Goal: Transaction & Acquisition: Download file/media

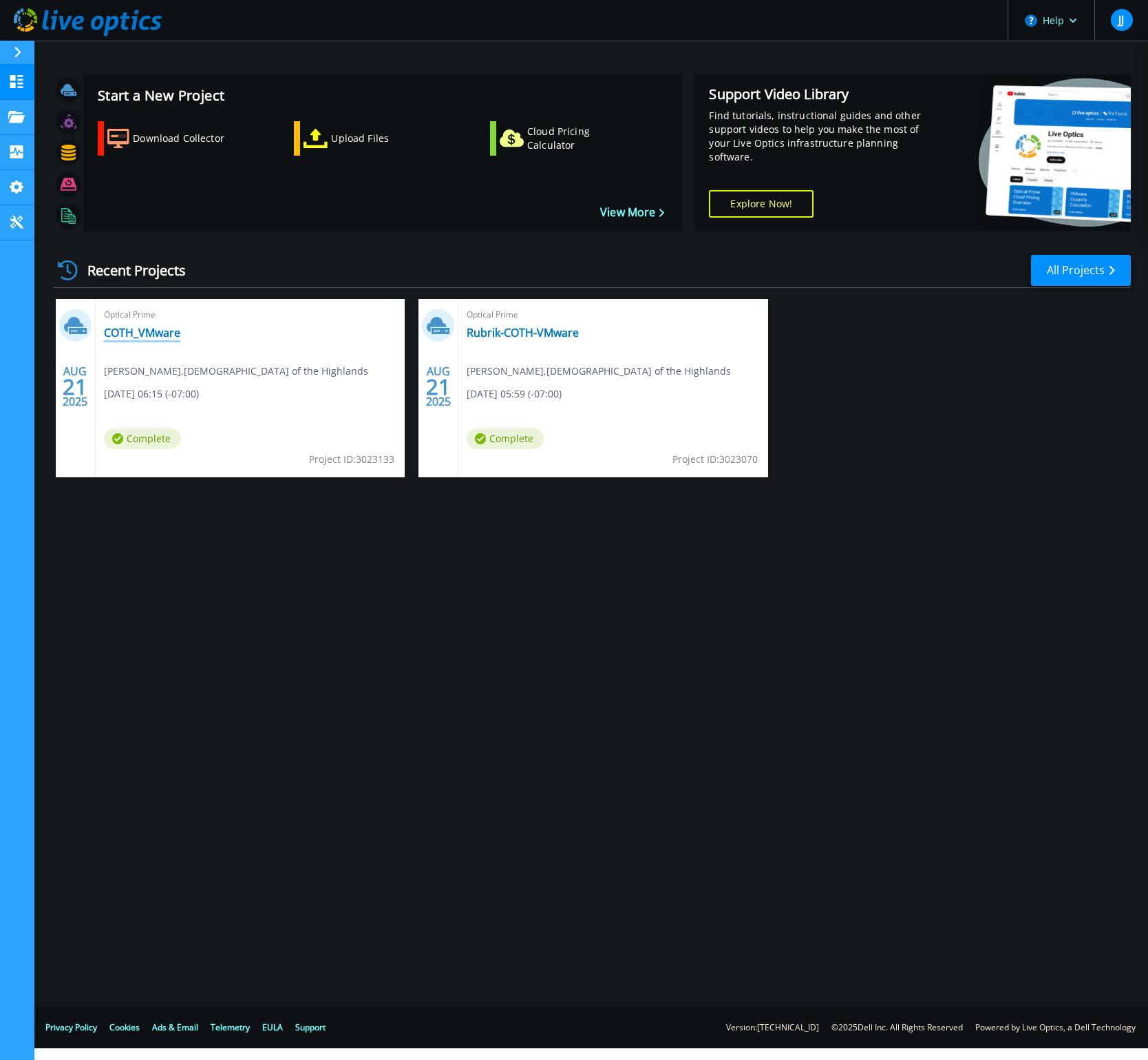
click at [161, 339] on link "COTH_VMware" at bounding box center [142, 332] width 77 height 14
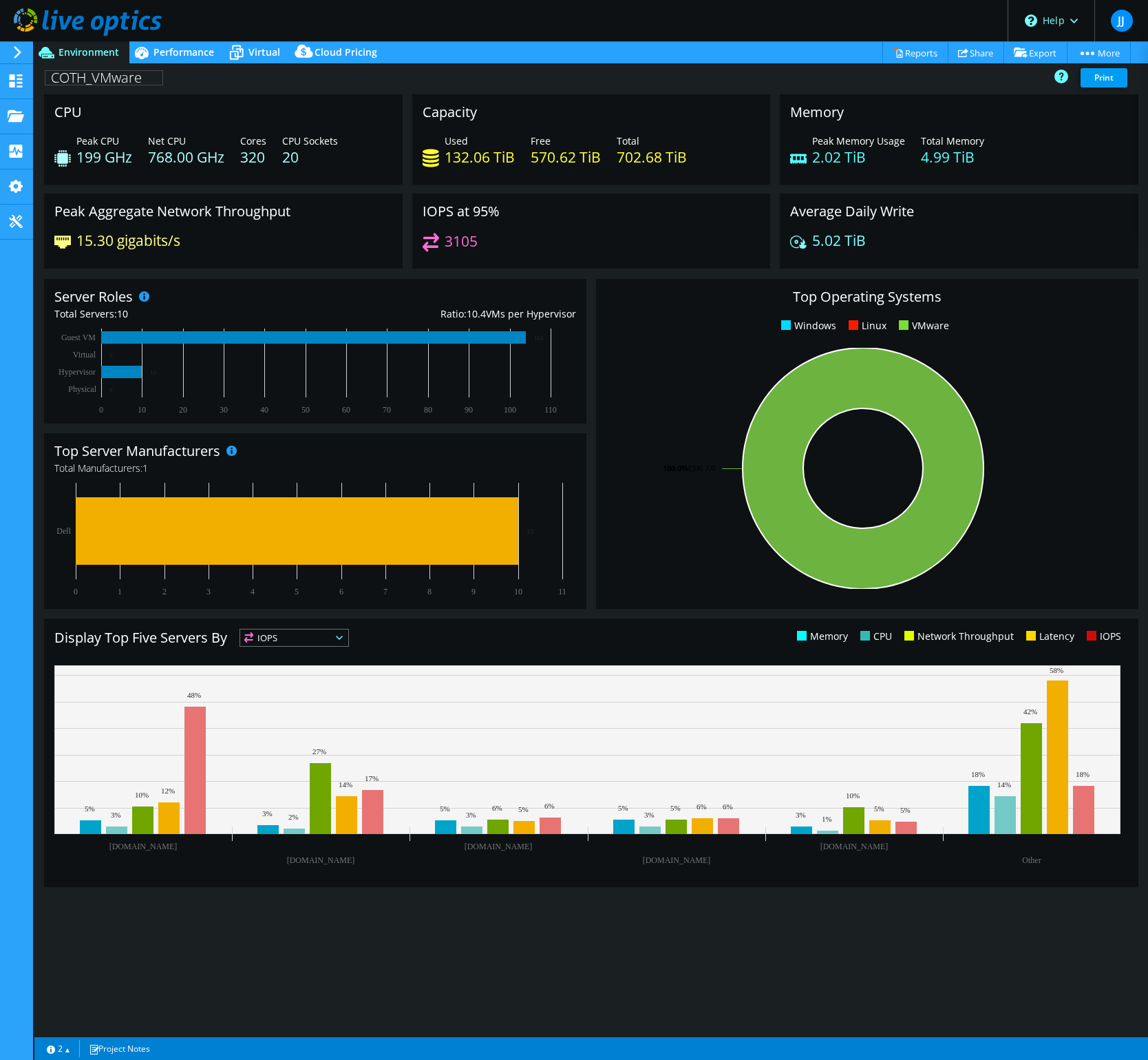
select select "USD"
click at [914, 60] on link "Reports" at bounding box center [915, 52] width 66 height 21
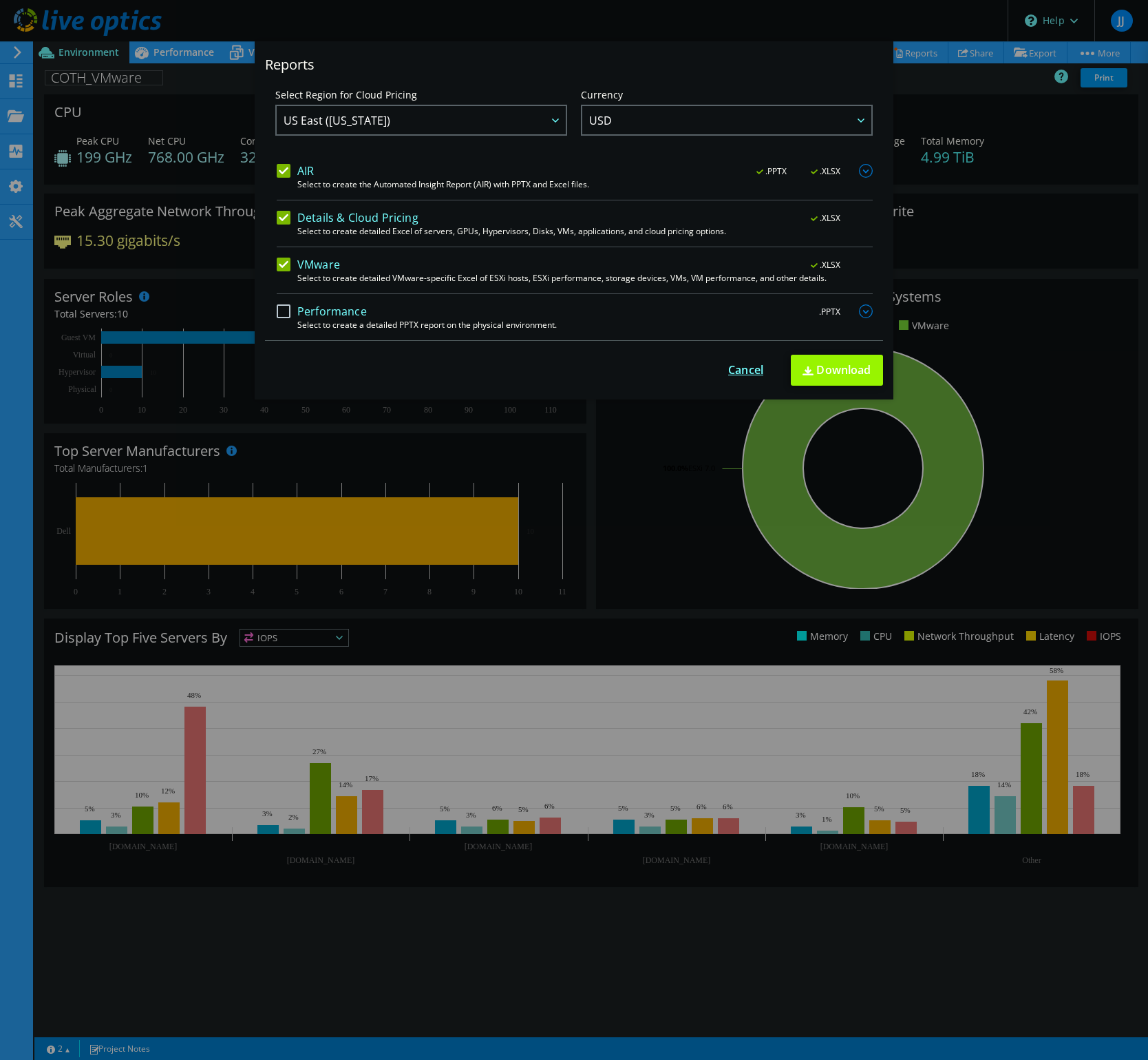
click at [749, 374] on link "Cancel" at bounding box center [746, 370] width 35 height 13
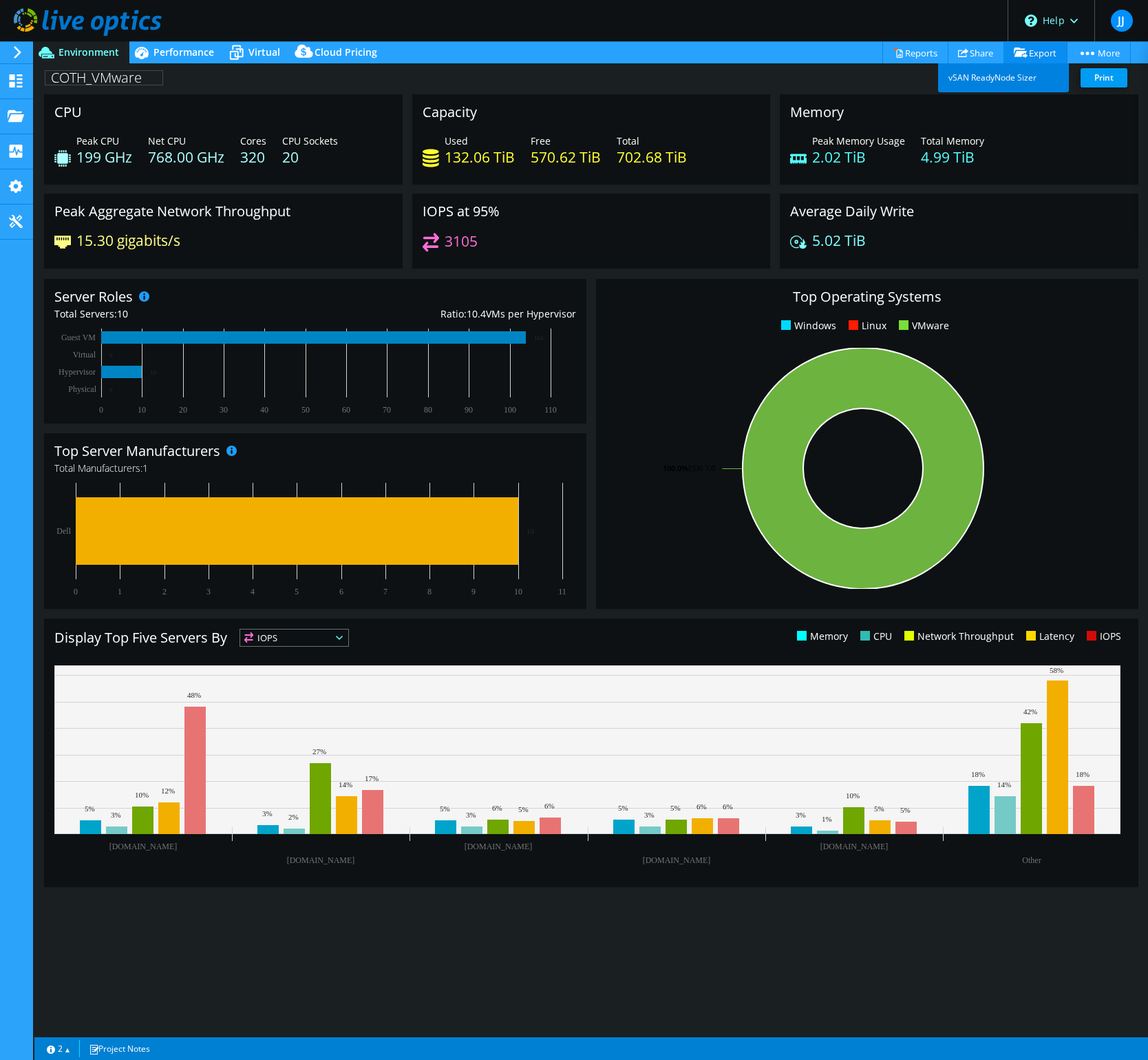
click at [1014, 81] on link "vSAN ReadyNode Sizer" at bounding box center [1003, 78] width 131 height 29
click at [66, 1053] on link "2" at bounding box center [58, 1048] width 42 height 18
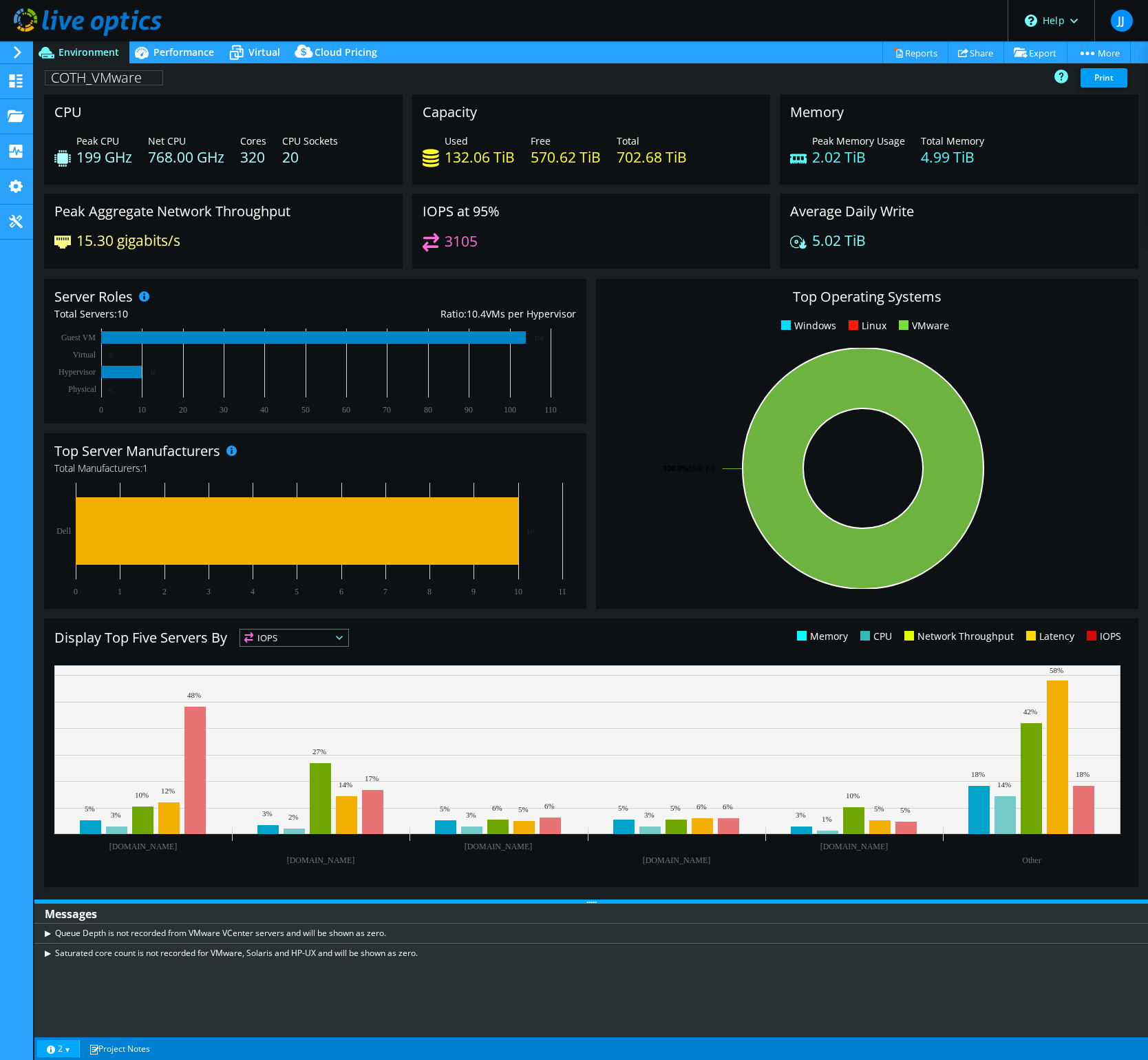
click at [67, 1052] on link "2" at bounding box center [58, 1048] width 42 height 18
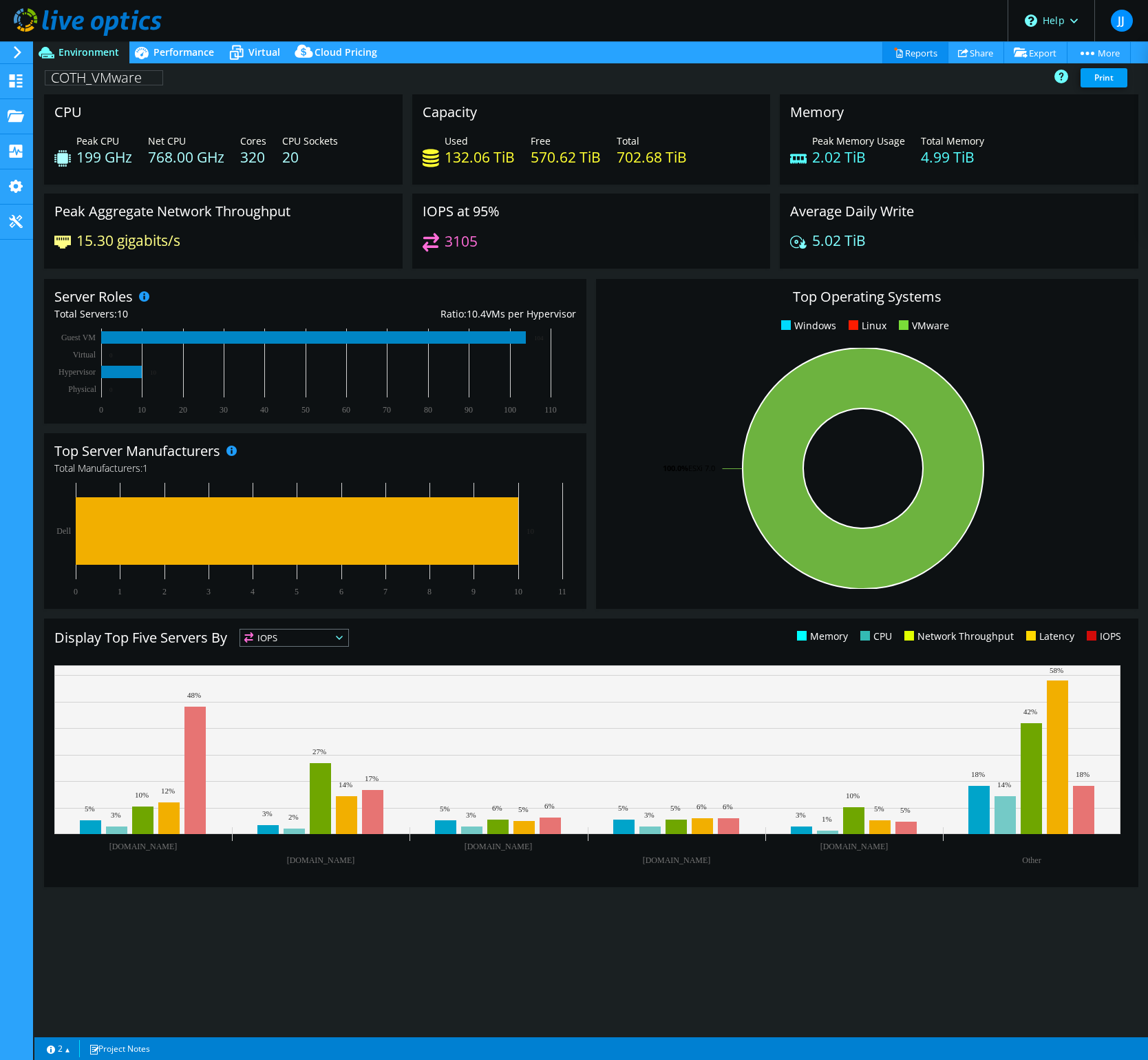
click at [911, 58] on link "Reports" at bounding box center [915, 52] width 66 height 21
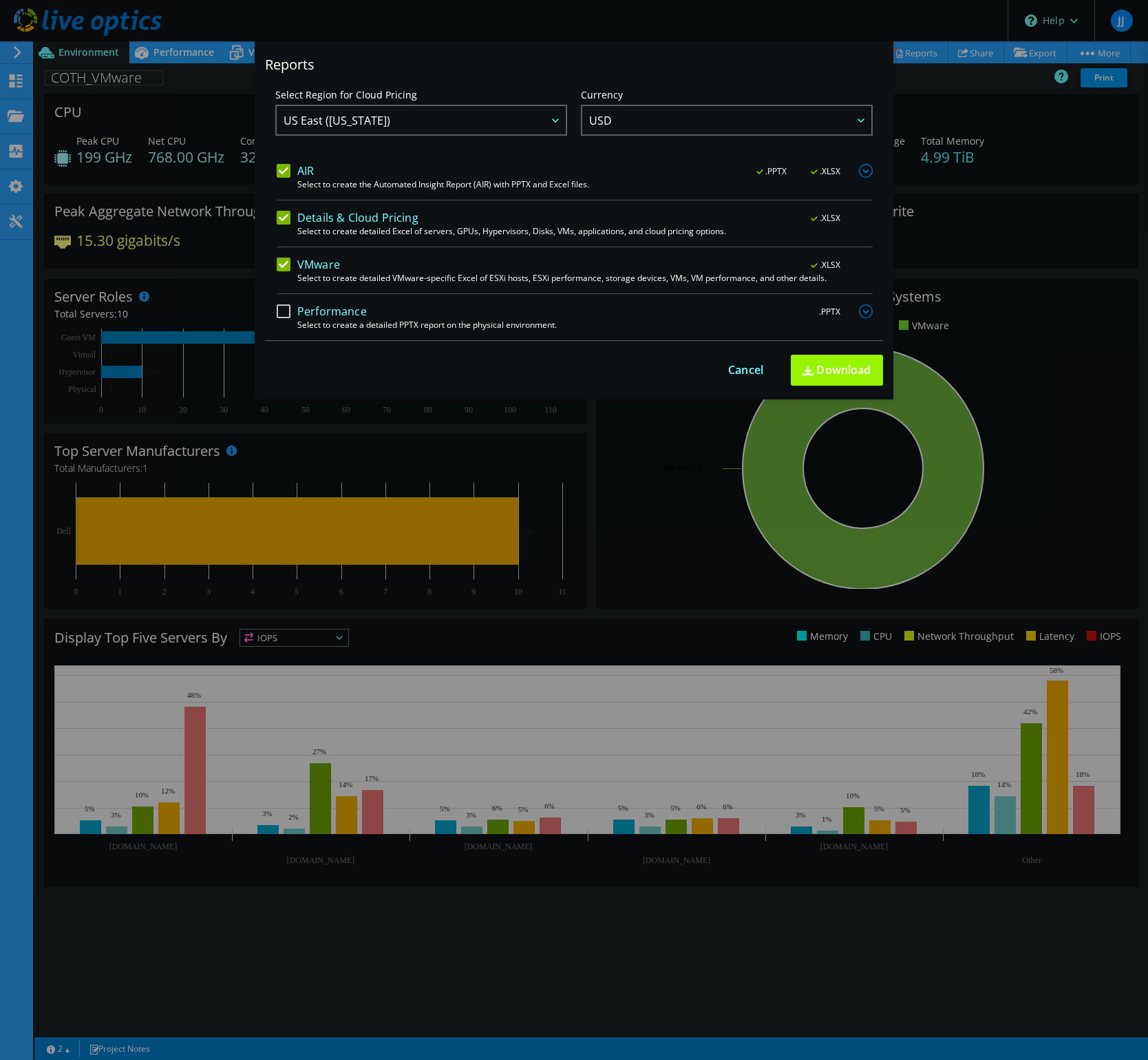
click at [278, 316] on label "Performance" at bounding box center [321, 311] width 90 height 14
click at [0, 0] on input "Performance" at bounding box center [0, 0] width 0 height 0
click at [278, 313] on label "Performance" at bounding box center [321, 311] width 90 height 14
click at [0, 0] on input "Performance" at bounding box center [0, 0] width 0 height 0
click at [833, 371] on link "Download" at bounding box center [837, 370] width 92 height 31
